Goal: Contribute content

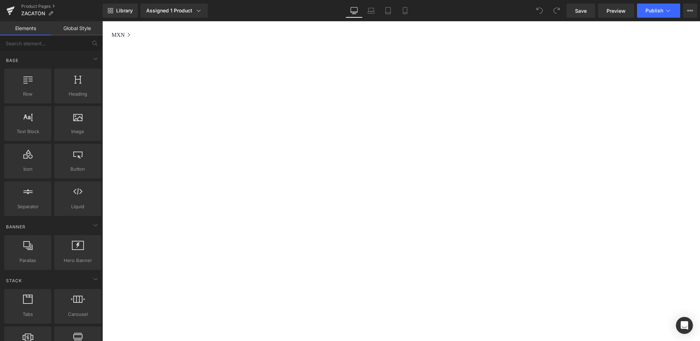
scroll to position [224, 0]
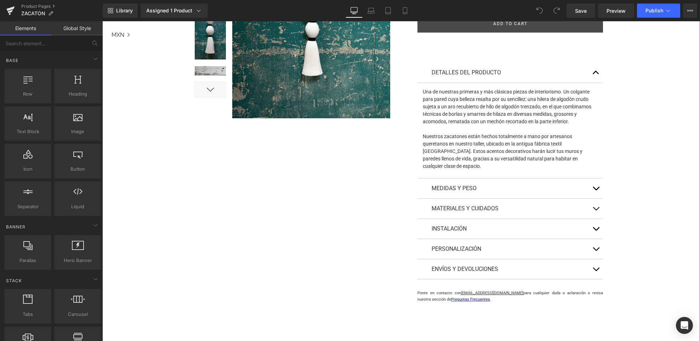
click at [596, 181] on button "button" at bounding box center [596, 188] width 14 height 20
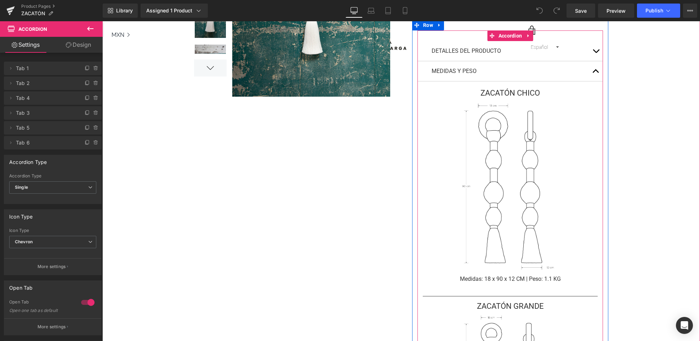
scroll to position [238, 0]
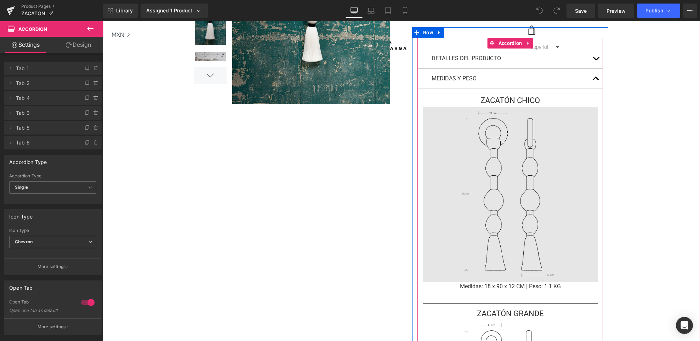
click at [553, 192] on img at bounding box center [510, 194] width 175 height 175
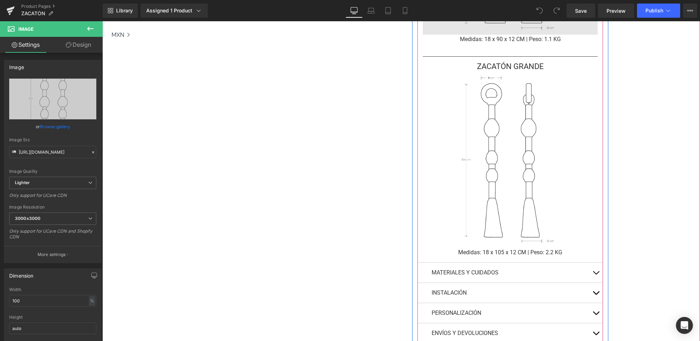
scroll to position [483, 0]
click at [553, 192] on img at bounding box center [510, 162] width 175 height 175
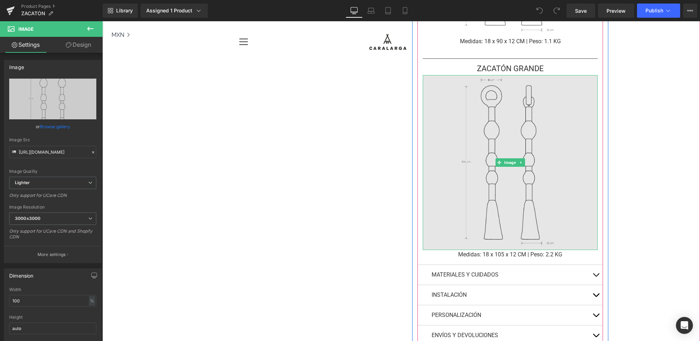
click at [551, 177] on img at bounding box center [510, 162] width 175 height 175
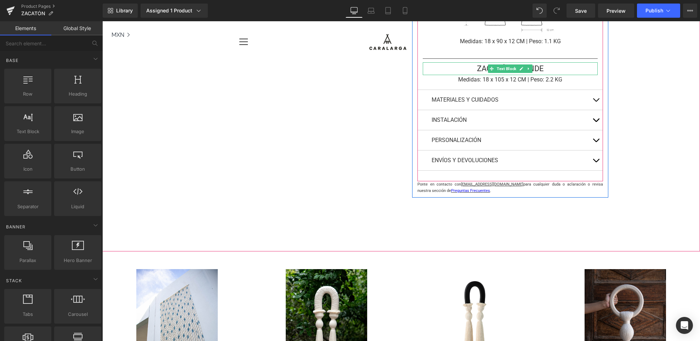
click at [549, 70] on p "ZACATÓN GRANDE" at bounding box center [510, 68] width 175 height 13
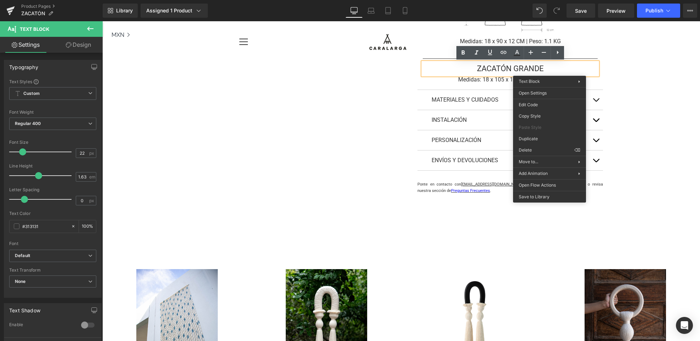
click at [448, 67] on p "ZACATÓN GRANDE" at bounding box center [510, 68] width 175 height 13
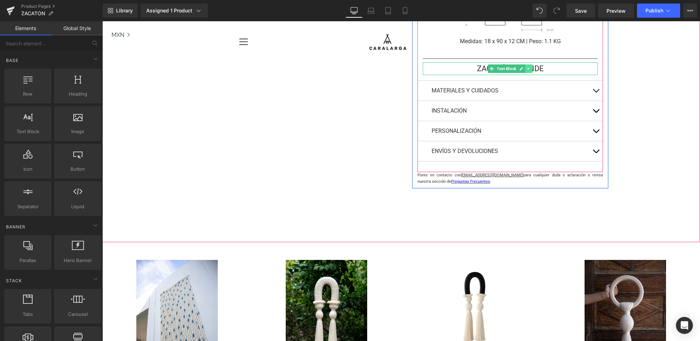
click at [532, 68] on link at bounding box center [528, 68] width 7 height 8
click at [540, 70] on icon at bounding box center [540, 69] width 4 height 4
click at [552, 71] on p "ZACATÓN GRANDE" at bounding box center [510, 68] width 175 height 13
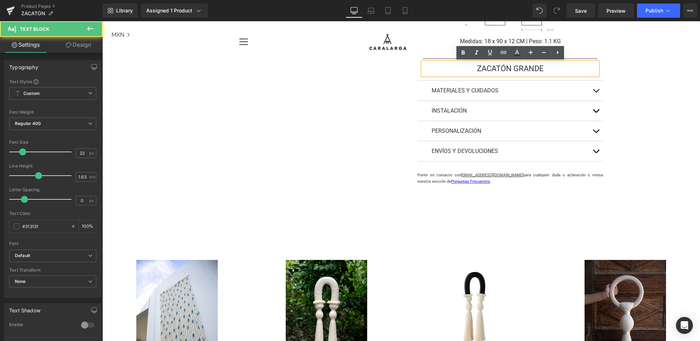
click at [498, 71] on strong "ZACATÓN GRANDE" at bounding box center [510, 68] width 67 height 9
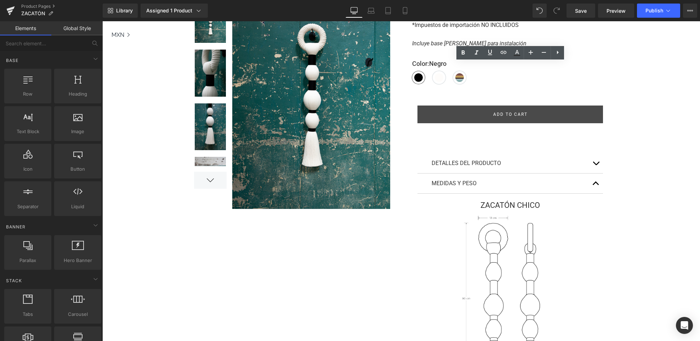
scroll to position [137, 0]
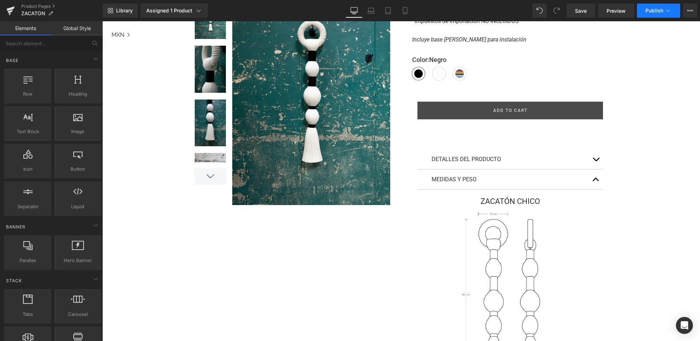
click at [657, 11] on span "Publish" at bounding box center [654, 11] width 18 height 6
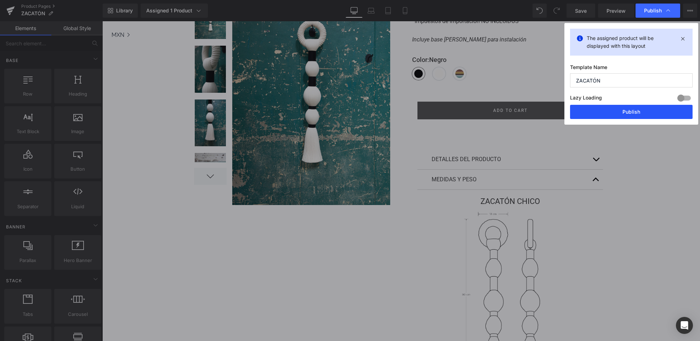
click at [623, 111] on button "Publish" at bounding box center [631, 112] width 122 height 14
